Goal: Task Accomplishment & Management: Complete application form

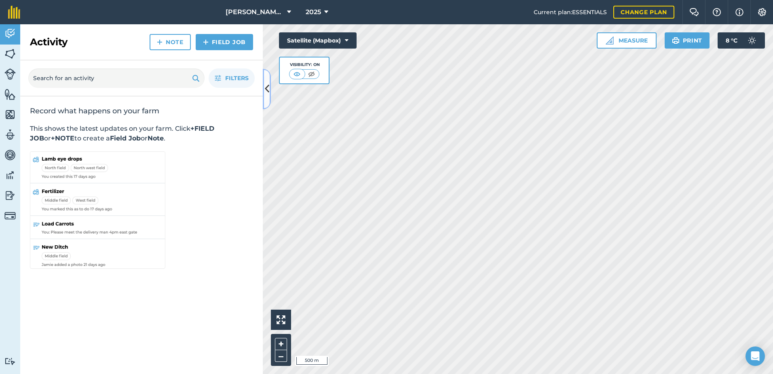
click at [265, 88] on icon at bounding box center [267, 89] width 4 height 14
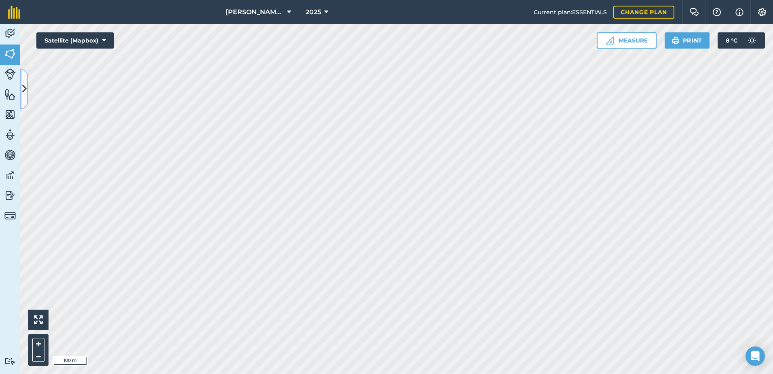
click at [25, 87] on icon at bounding box center [24, 89] width 4 height 14
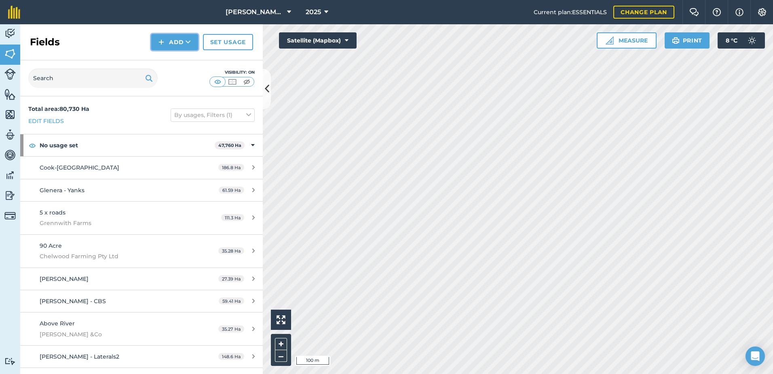
click at [180, 42] on button "Add" at bounding box center [174, 42] width 47 height 16
click at [182, 61] on link "Draw" at bounding box center [174, 60] width 44 height 18
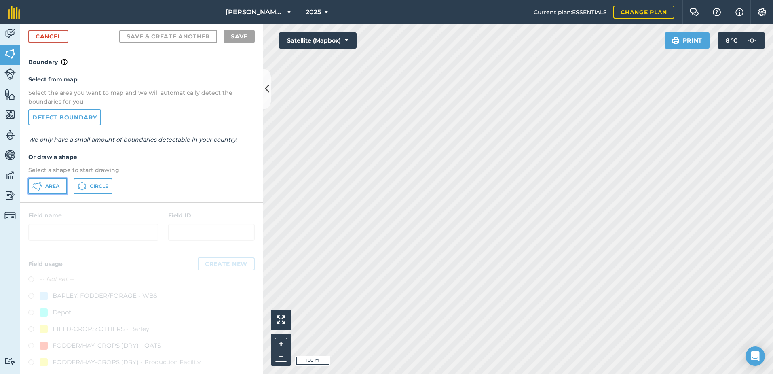
click at [61, 187] on button "Area" at bounding box center [47, 186] width 39 height 16
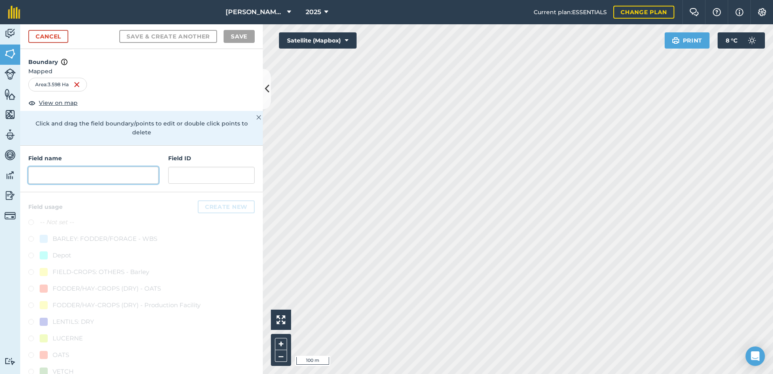
click at [38, 173] on input "text" at bounding box center [93, 175] width 130 height 17
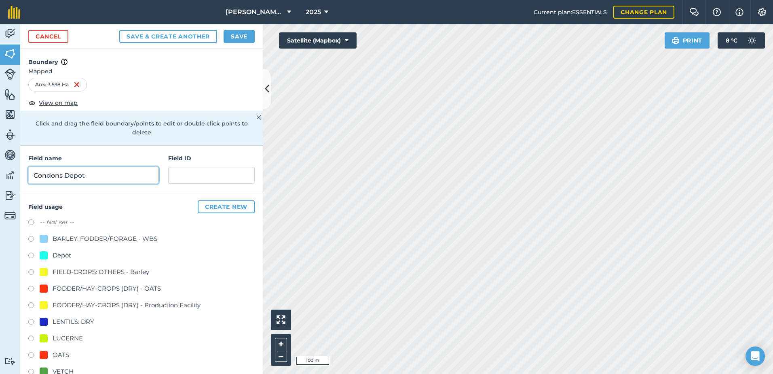
type input "Condons Depot"
click at [31, 254] on label at bounding box center [33, 256] width 11 height 8
radio input "true"
click at [240, 35] on button "Save" at bounding box center [239, 36] width 31 height 13
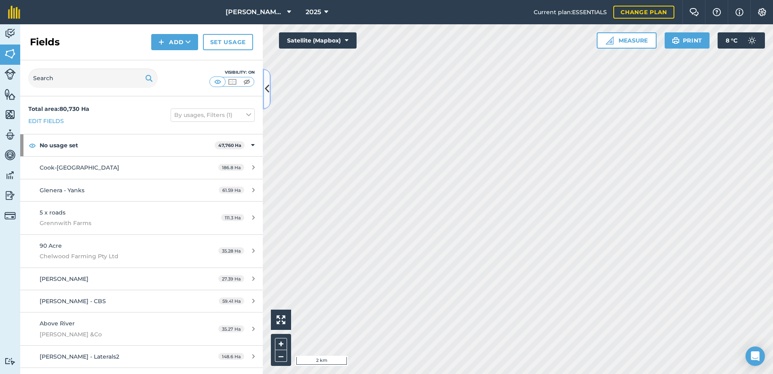
click at [268, 86] on icon at bounding box center [267, 89] width 4 height 14
